Goal: Task Accomplishment & Management: Use online tool/utility

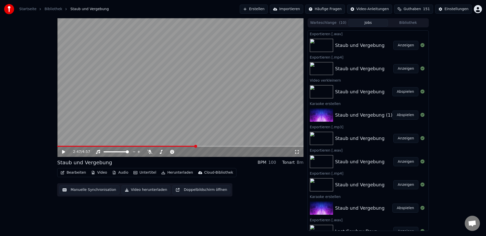
click at [264, 10] on button "Erstellen" at bounding box center [254, 9] width 28 height 9
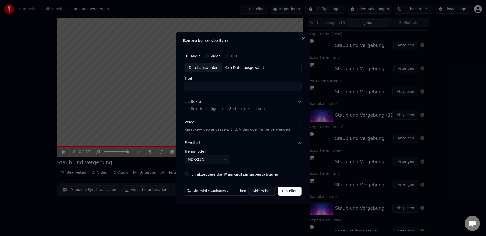
click at [206, 68] on div "Datei auswählen" at bounding box center [204, 67] width 38 height 9
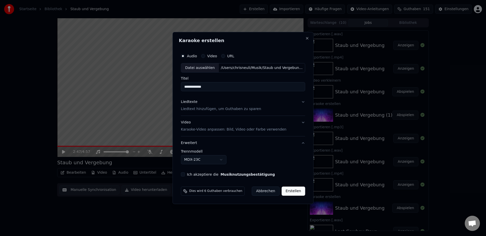
drag, startPoint x: 216, startPoint y: 86, endPoint x: 166, endPoint y: 91, distance: 50.4
click at [166, 91] on body "Startseite Bibliothek Staub und Vergebung Erstellen Importieren Häufige Fragen …" at bounding box center [243, 118] width 486 height 236
type input "**********"
click at [200, 109] on p "Liedtext hinzufügen, um Guthaben zu sparen" at bounding box center [221, 109] width 80 height 5
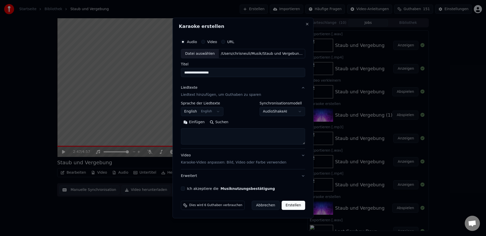
click at [191, 112] on body "Startseite Bibliothek Staub und Vergebung Erstellen Importieren Häufige Fragen …" at bounding box center [243, 118] width 486 height 236
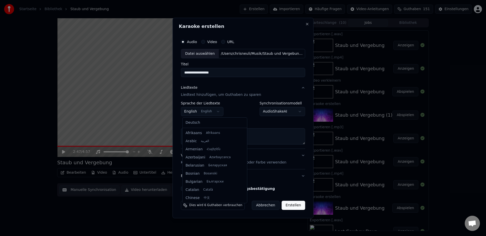
scroll to position [41, 0]
select select "**"
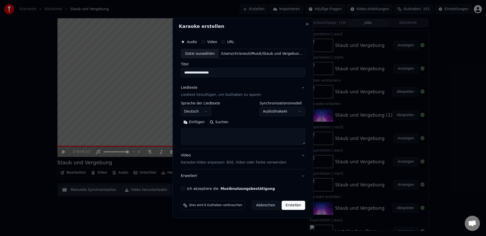
click at [195, 122] on button "Einfügen" at bounding box center [194, 122] width 26 height 8
click at [248, 122] on button "Erweitern" at bounding box center [244, 122] width 28 height 8
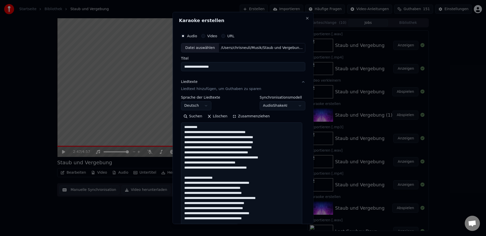
drag, startPoint x: 198, startPoint y: 178, endPoint x: 218, endPoint y: 178, distance: 20.0
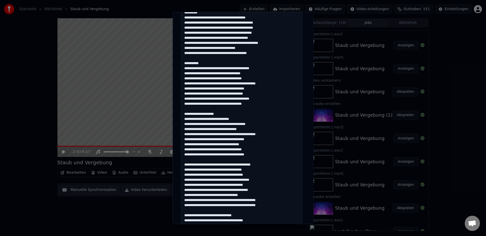
drag, startPoint x: 219, startPoint y: 114, endPoint x: 198, endPoint y: 114, distance: 21.8
click at [198, 114] on textarea at bounding box center [241, 165] width 121 height 313
drag, startPoint x: 266, startPoint y: 165, endPoint x: 198, endPoint y: 164, distance: 67.9
click at [198, 164] on textarea at bounding box center [241, 165] width 121 height 313
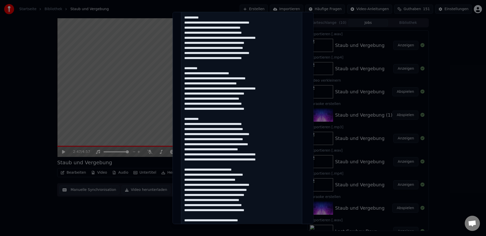
scroll to position [150, 0]
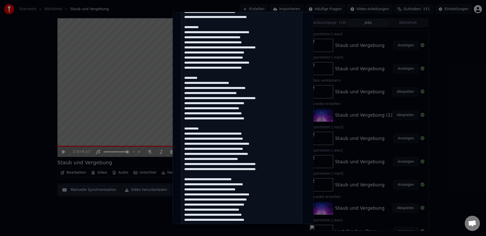
drag, startPoint x: 241, startPoint y: 179, endPoint x: 215, endPoint y: 178, distance: 25.6
click at [215, 178] on textarea at bounding box center [241, 129] width 121 height 313
click at [241, 180] on textarea at bounding box center [241, 129] width 121 height 313
drag, startPoint x: 241, startPoint y: 180, endPoint x: 235, endPoint y: 180, distance: 5.3
click at [235, 180] on textarea at bounding box center [241, 129] width 121 height 313
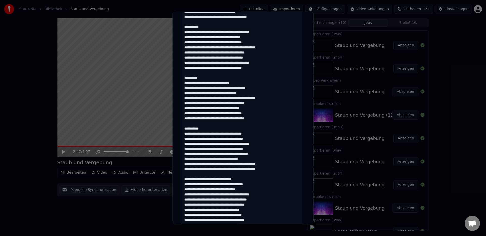
click at [237, 179] on textarea at bounding box center [241, 129] width 121 height 313
drag, startPoint x: 240, startPoint y: 180, endPoint x: 198, endPoint y: 179, distance: 42.8
click at [198, 179] on textarea at bounding box center [241, 129] width 121 height 313
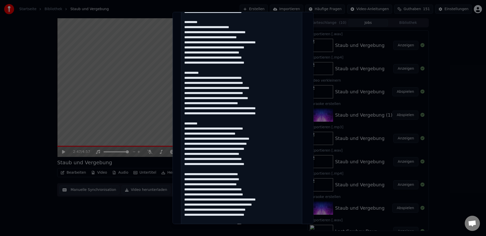
scroll to position [212, 0]
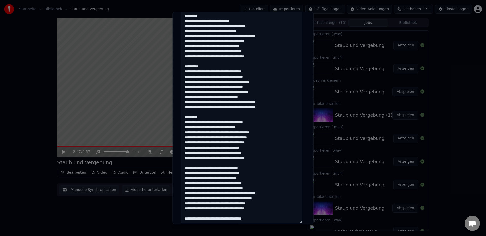
drag, startPoint x: 251, startPoint y: 168, endPoint x: 197, endPoint y: 167, distance: 53.5
click at [197, 167] on textarea at bounding box center [241, 67] width 121 height 313
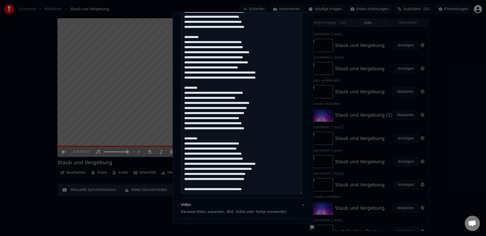
drag, startPoint x: 255, startPoint y: 218, endPoint x: 213, endPoint y: 218, distance: 41.8
click at [212, 219] on div "**********" at bounding box center [243, 33] width 124 height 398
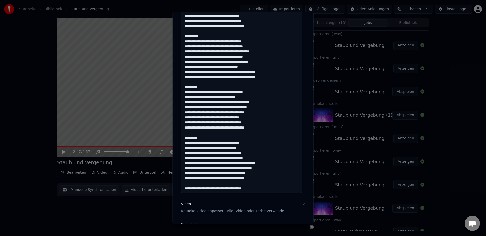
drag, startPoint x: 257, startPoint y: 188, endPoint x: 175, endPoint y: 188, distance: 82.3
click at [175, 188] on div "**********" at bounding box center [243, 118] width 141 height 212
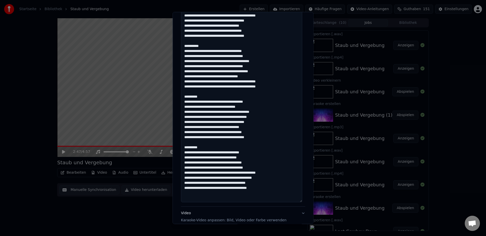
scroll to position [285, 0]
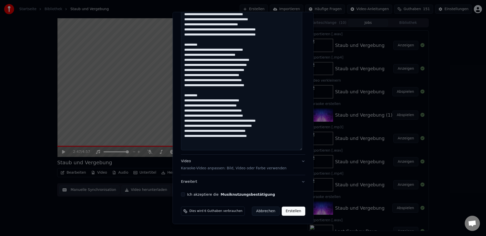
type textarea "**********"
click at [182, 196] on button "Ich akzeptiere die Musiknutzungsbestätigung" at bounding box center [183, 194] width 4 height 4
click at [195, 183] on button "Erweitert" at bounding box center [243, 181] width 124 height 13
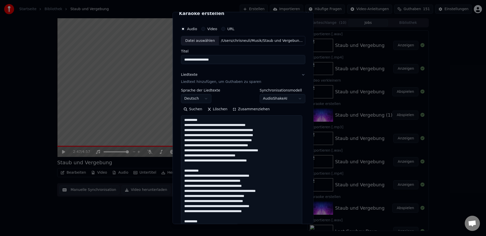
scroll to position [0, 0]
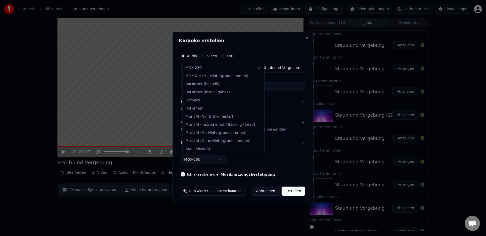
click at [199, 162] on body "Startseite Bibliothek Staub und Vergebung Erstellen Importieren Häufige Fragen …" at bounding box center [243, 118] width 486 height 236
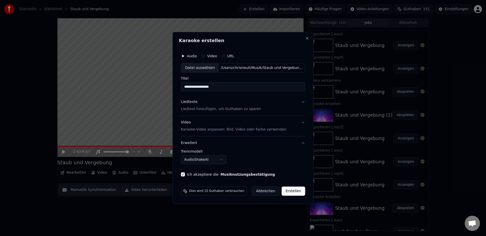
click at [296, 193] on button "Erstellen" at bounding box center [294, 190] width 24 height 9
select select "******"
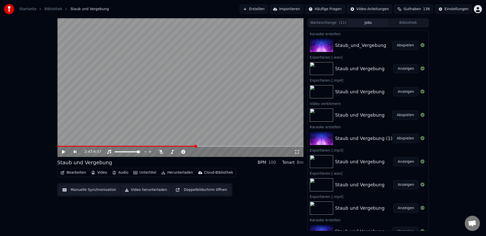
click at [397, 48] on button "Abspielen" at bounding box center [406, 45] width 26 height 9
click at [64, 153] on icon at bounding box center [63, 151] width 3 height 3
click at [178, 174] on button "Herunterladen" at bounding box center [177, 172] width 36 height 7
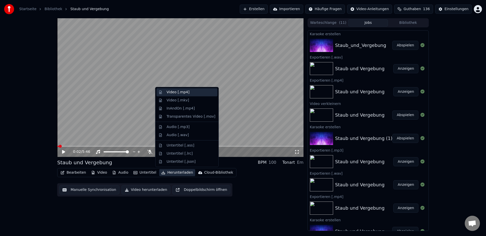
click at [177, 93] on div "Video [.mp4]" at bounding box center [178, 92] width 23 height 5
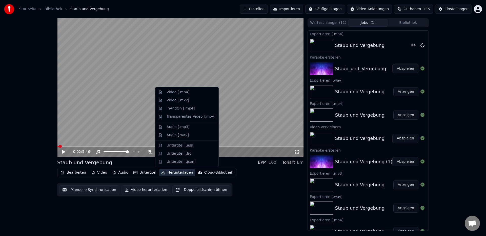
click at [175, 175] on button "Herunterladen" at bounding box center [177, 172] width 36 height 7
click at [178, 135] on div "Audio [.wav]" at bounding box center [178, 134] width 22 height 5
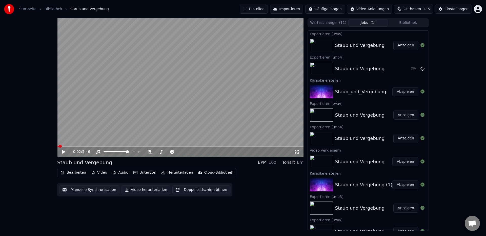
click at [402, 45] on button "Anzeigen" at bounding box center [406, 45] width 25 height 9
click at [406, 71] on button "Anzeigen" at bounding box center [406, 68] width 25 height 9
